Goal: Task Accomplishment & Management: Use online tool/utility

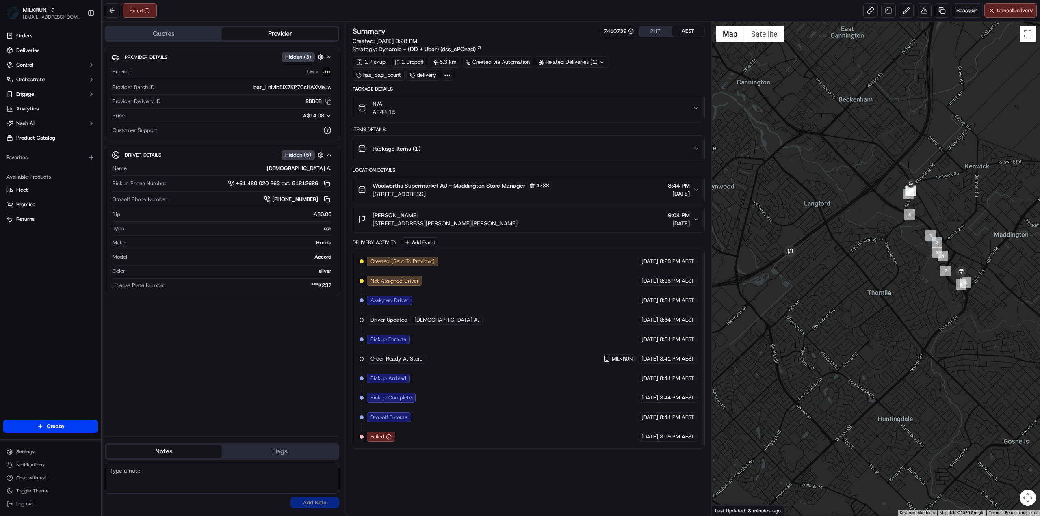
click at [572, 56] on div "Summary 7410739 PHT AEST Created: 18/09/2025 8:28 PM Strategy: Dynamic - (DD + …" at bounding box center [529, 53] width 352 height 55
click at [573, 61] on div "Related Deliveries (1)" at bounding box center [571, 61] width 73 height 11
click at [502, 352] on div "Created (Sent To Provider) Uber 18/09/2025 8:28 PM AEST Not Assigned Driver Ube…" at bounding box center [529, 349] width 338 height 185
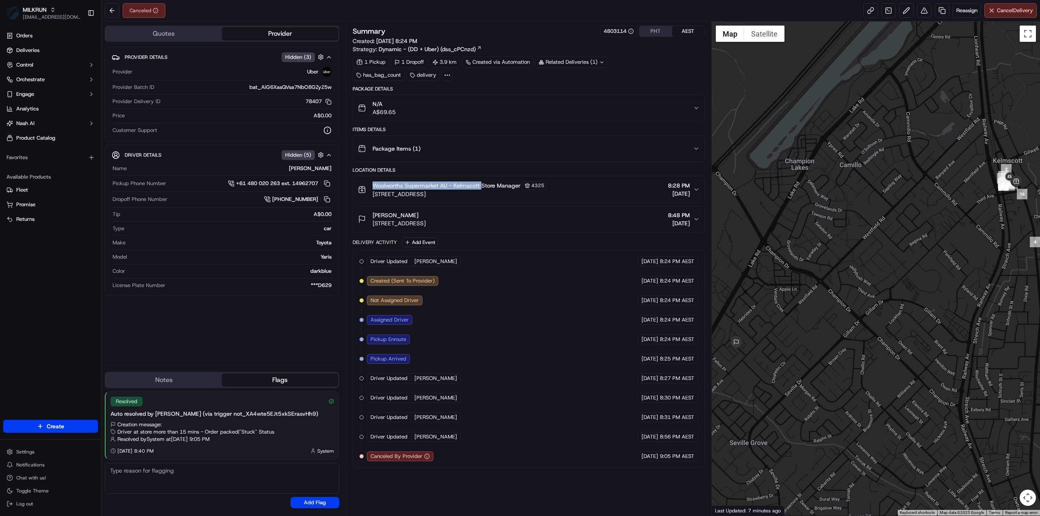
drag, startPoint x: 398, startPoint y: 185, endPoint x: 479, endPoint y: 186, distance: 81.3
click at [480, 185] on span "Woolworths Supermarket AU - Kelmscott Store Manager" at bounding box center [447, 186] width 148 height 8
copy span "Woolworths Supermarket AU - Kelmscott"
click at [962, 11] on span "Reassign" at bounding box center [966, 10] width 21 height 7
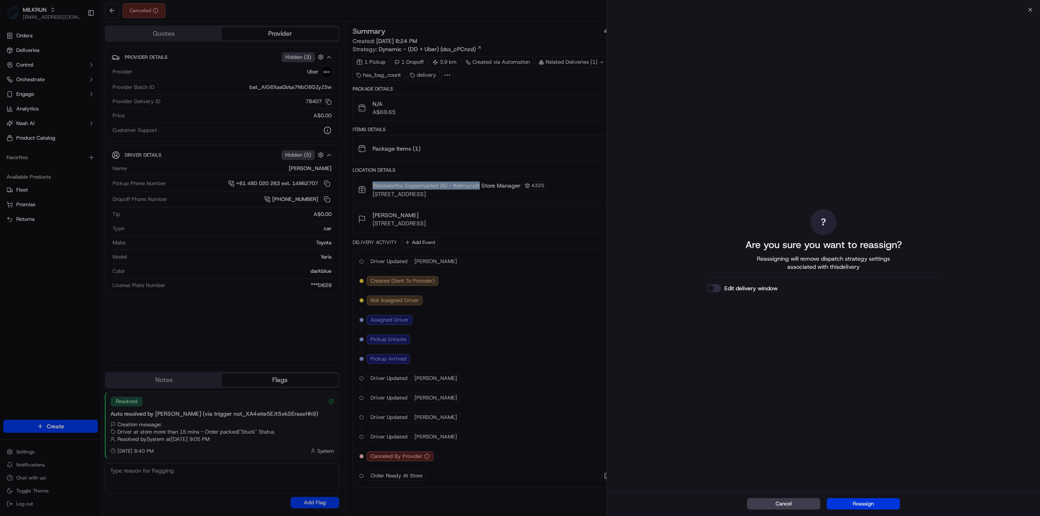
click at [871, 508] on button "Reassign" at bounding box center [863, 503] width 73 height 11
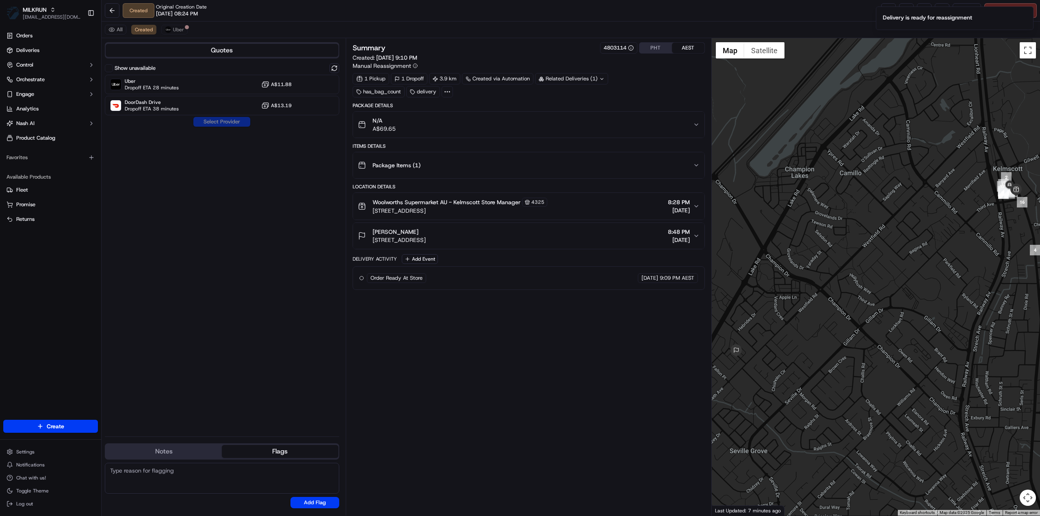
click at [178, 73] on div "Show unavailable Uber Dropoff ETA 28 minutes A$11.88 DoorDash Drive Dropoff ETA…" at bounding box center [222, 89] width 234 height 52
click at [179, 83] on div "Uber Dropoff ETA 28 minutes A$11.88" at bounding box center [222, 85] width 234 height 20
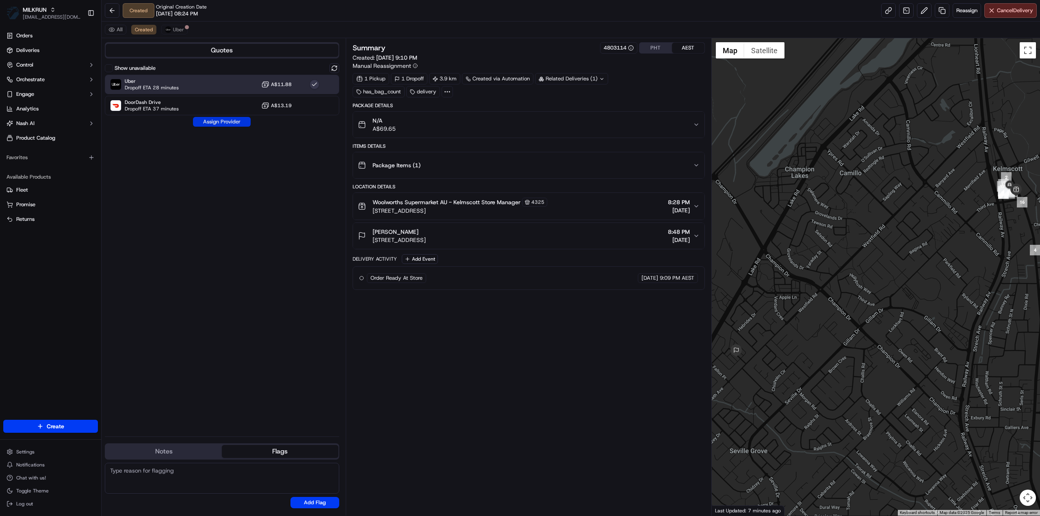
click at [220, 123] on button "Assign Provider" at bounding box center [222, 122] width 58 height 10
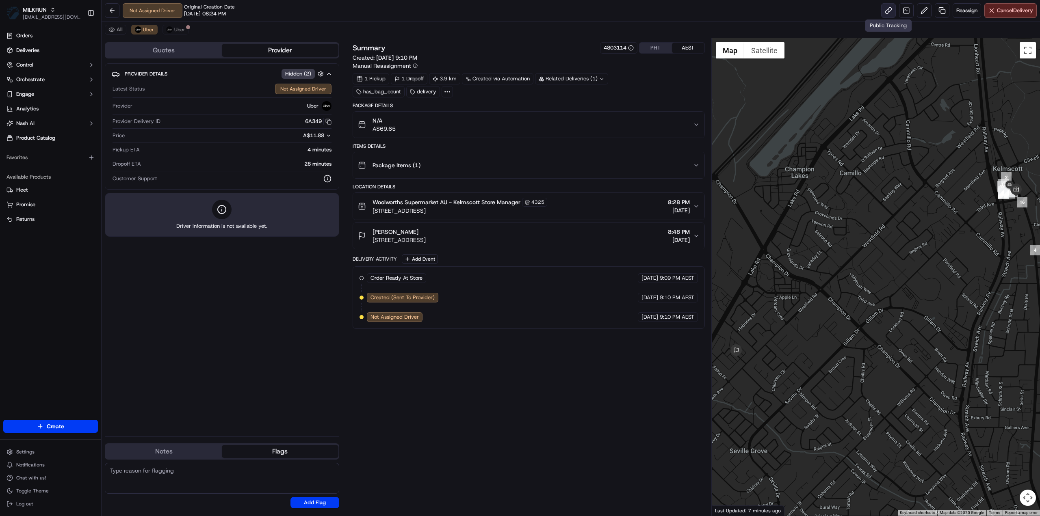
click at [886, 15] on link at bounding box center [888, 10] width 15 height 15
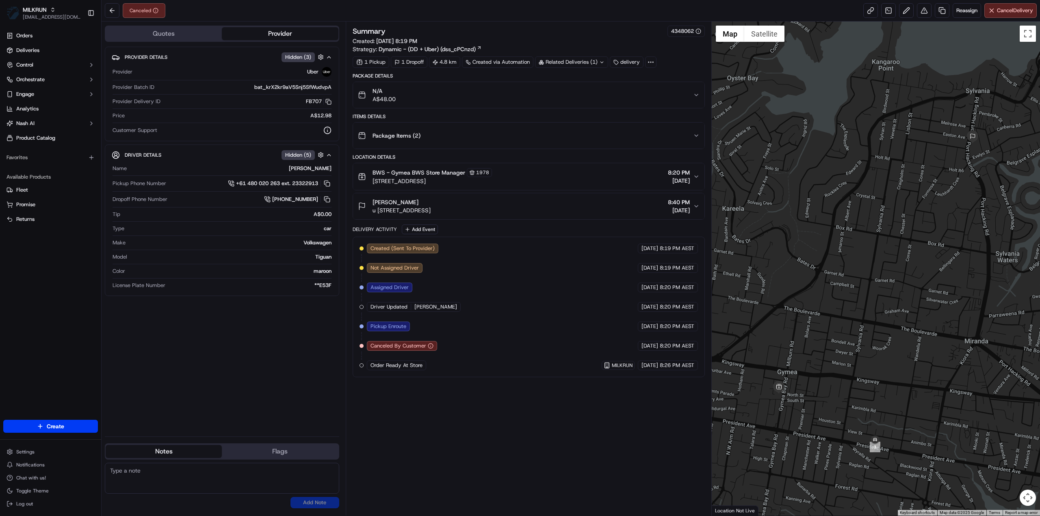
click at [418, 363] on span "Order Ready At Store" at bounding box center [397, 365] width 52 height 7
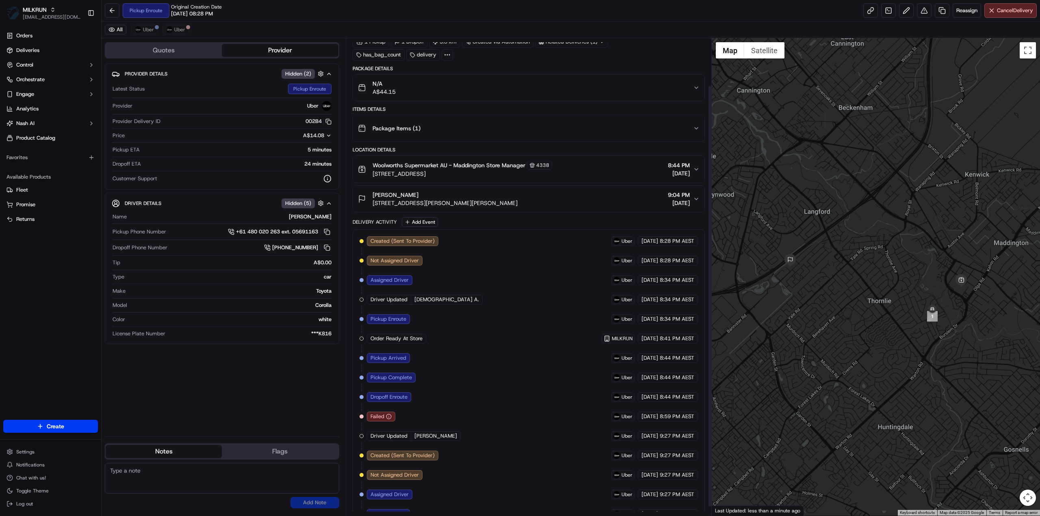
scroll to position [64, 0]
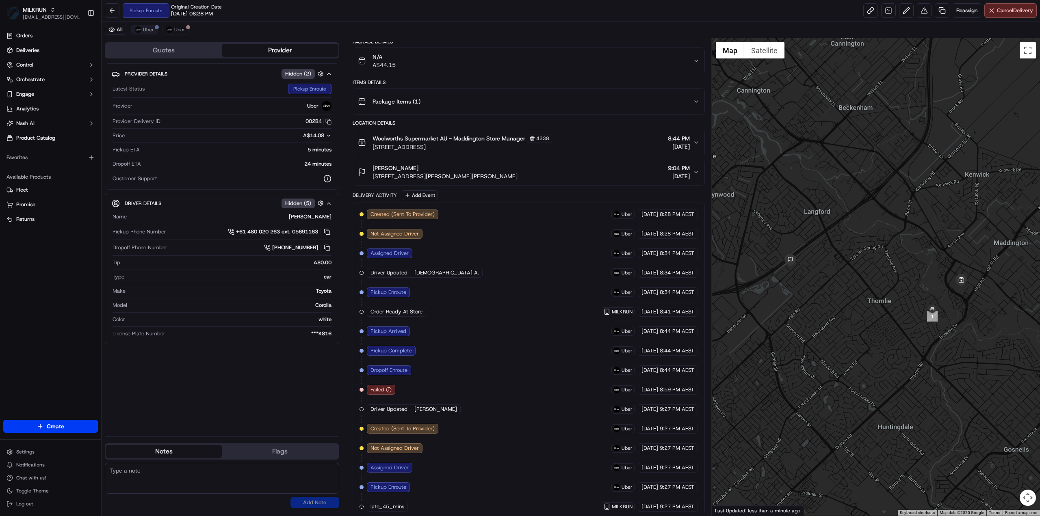
click at [137, 25] on div "All Uber Uber" at bounding box center [571, 30] width 938 height 17
click at [137, 25] on button "Uber" at bounding box center [144, 30] width 26 height 10
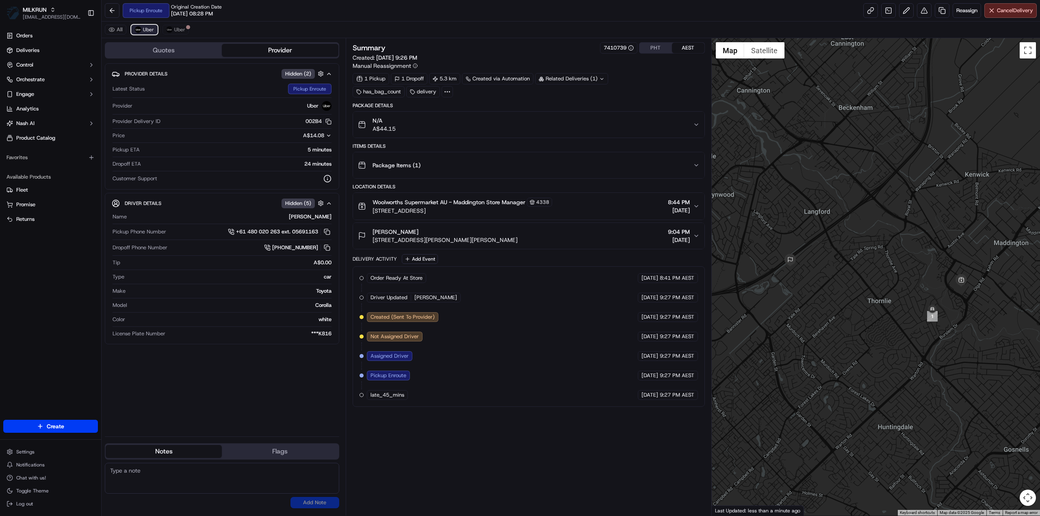
scroll to position [0, 0]
click at [472, 444] on div "Summary 7410739 PHT AEST Created: [DATE] 9:26 PM Manual Reassignment 1 Pickup 1…" at bounding box center [529, 277] width 352 height 470
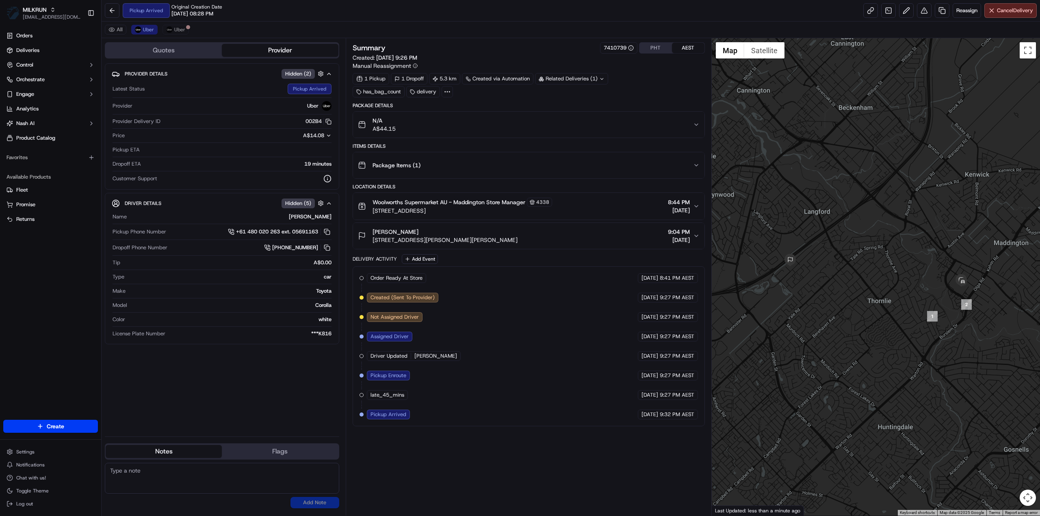
click at [417, 417] on div "Order Ready At Store MILKRUN [DATE] 8:41 PM AEST Created (Sent To Provider) Ube…" at bounding box center [529, 347] width 352 height 160
click at [176, 31] on span "Uber" at bounding box center [179, 29] width 11 height 7
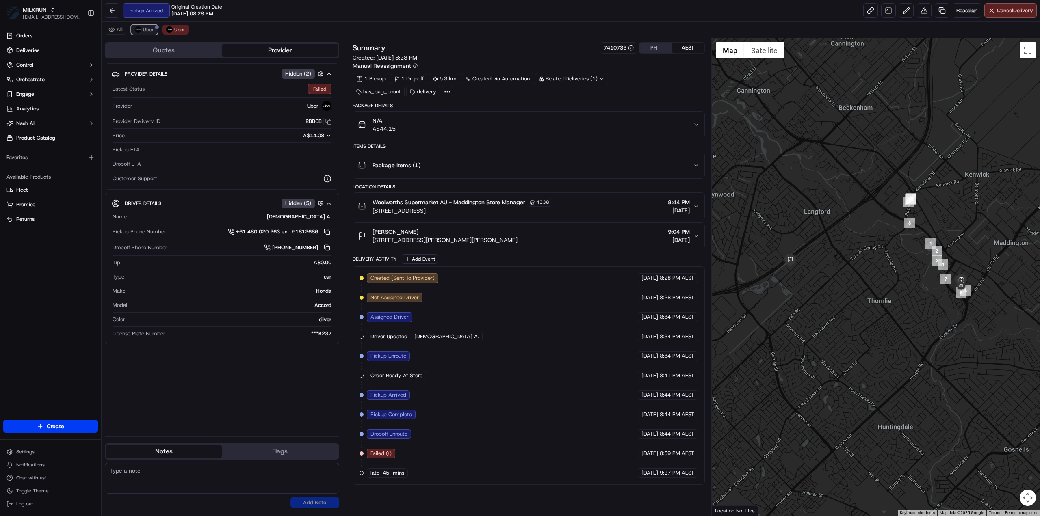
click at [144, 29] on span "Uber" at bounding box center [148, 29] width 11 height 7
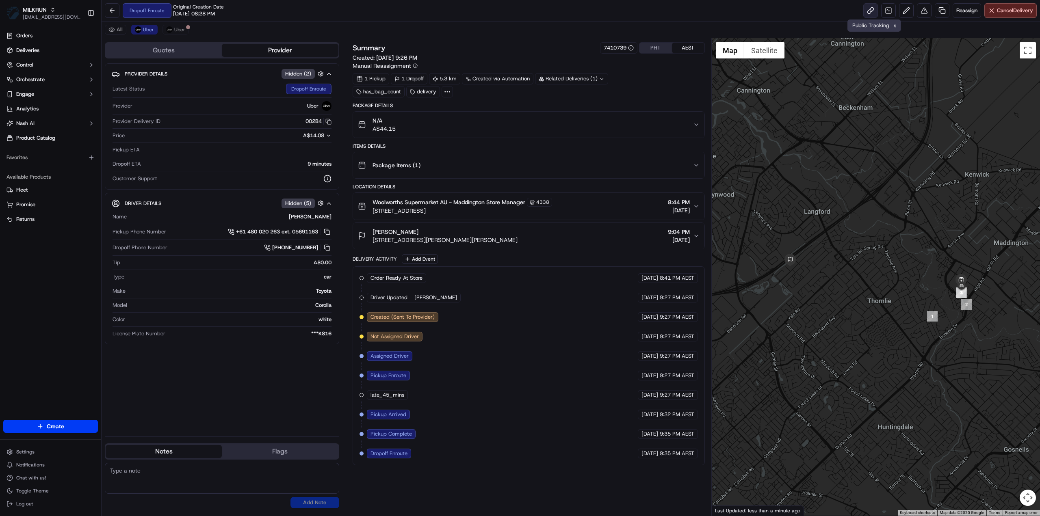
click at [870, 13] on link at bounding box center [870, 10] width 15 height 15
